Goal: Obtain resource: Obtain resource

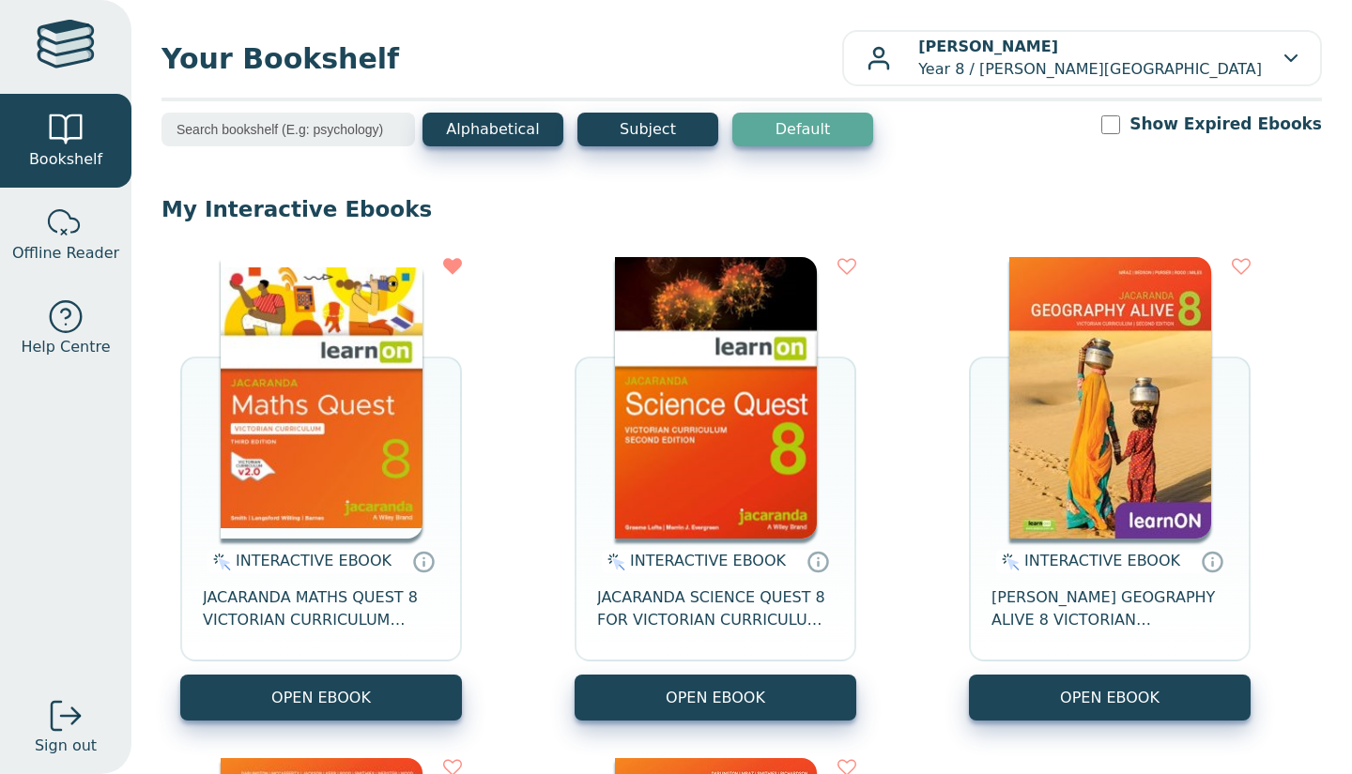
click at [289, 423] on img at bounding box center [322, 398] width 202 height 282
click at [705, 449] on img at bounding box center [716, 398] width 202 height 282
